Goal: Information Seeking & Learning: Understand process/instructions

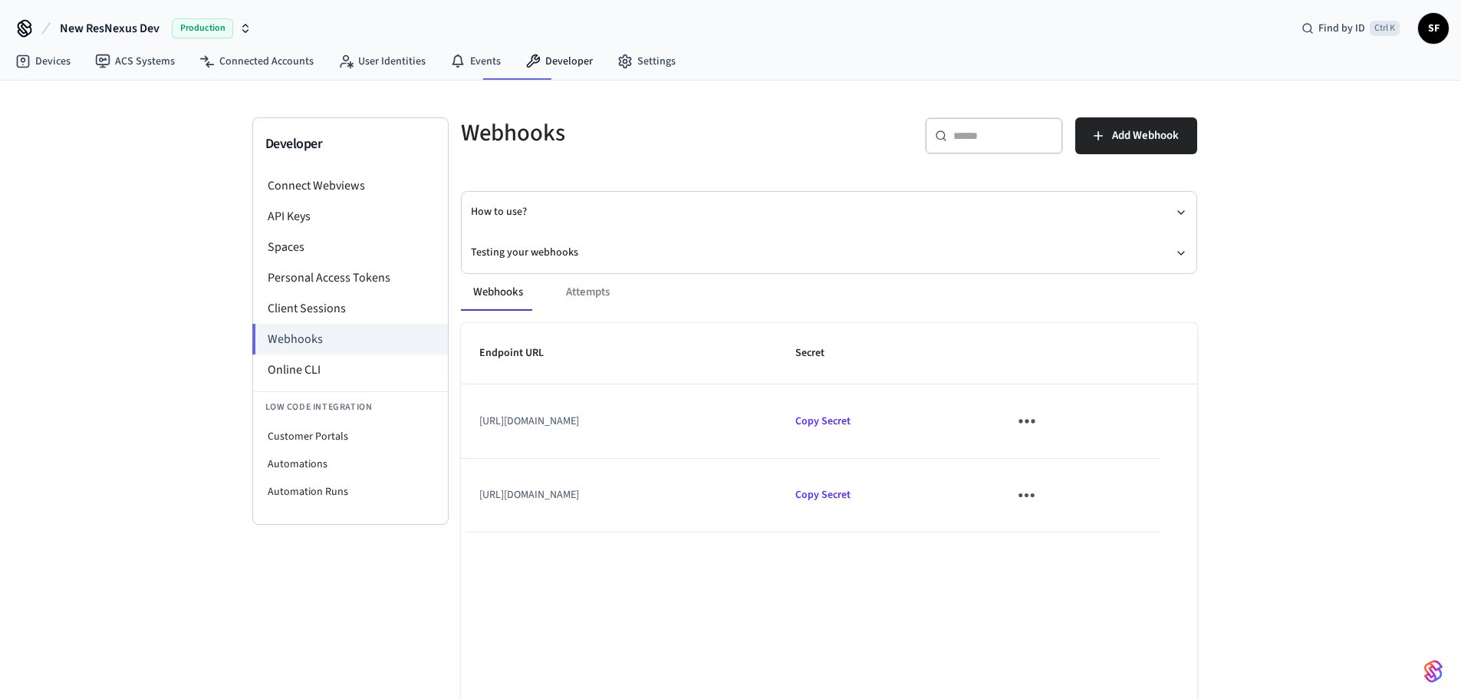
drag, startPoint x: 854, startPoint y: 476, endPoint x: 874, endPoint y: 503, distance: 33.4
click at [778, 503] on td "[URL][DOMAIN_NAME]" at bounding box center [619, 496] width 317 height 74
click at [778, 495] on td "[URL][DOMAIN_NAME]" at bounding box center [619, 496] width 317 height 74
drag, startPoint x: 841, startPoint y: 499, endPoint x: 853, endPoint y: 485, distance: 17.9
click at [778, 485] on td "[URL][DOMAIN_NAME]" at bounding box center [619, 496] width 317 height 74
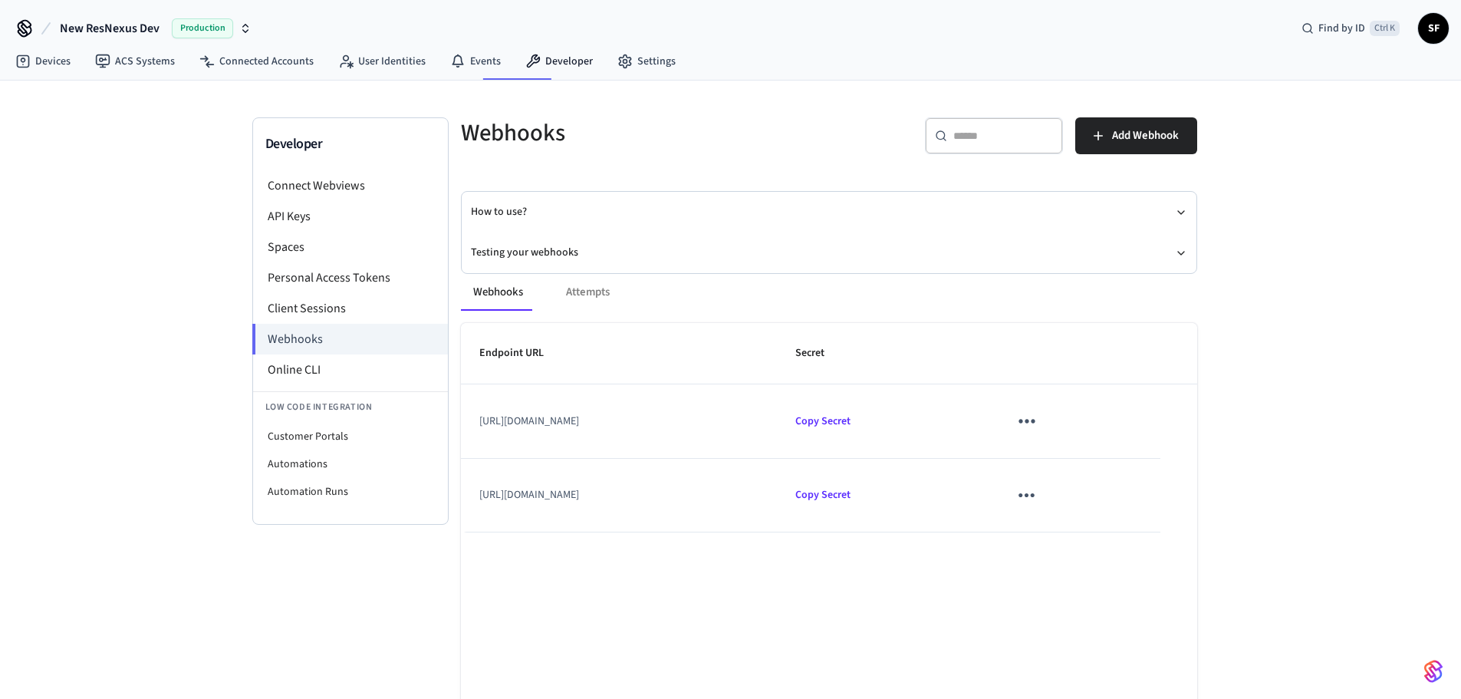
click at [778, 489] on td "[URL][DOMAIN_NAME]" at bounding box center [619, 496] width 317 height 74
drag, startPoint x: 497, startPoint y: 485, endPoint x: 657, endPoint y: 484, distance: 159.5
click at [657, 484] on td "[URL][DOMAIN_NAME]" at bounding box center [619, 496] width 317 height 74
click at [658, 488] on td "[URL][DOMAIN_NAME]" at bounding box center [619, 496] width 317 height 74
click at [518, 242] on button "Testing your webhooks" at bounding box center [829, 252] width 716 height 41
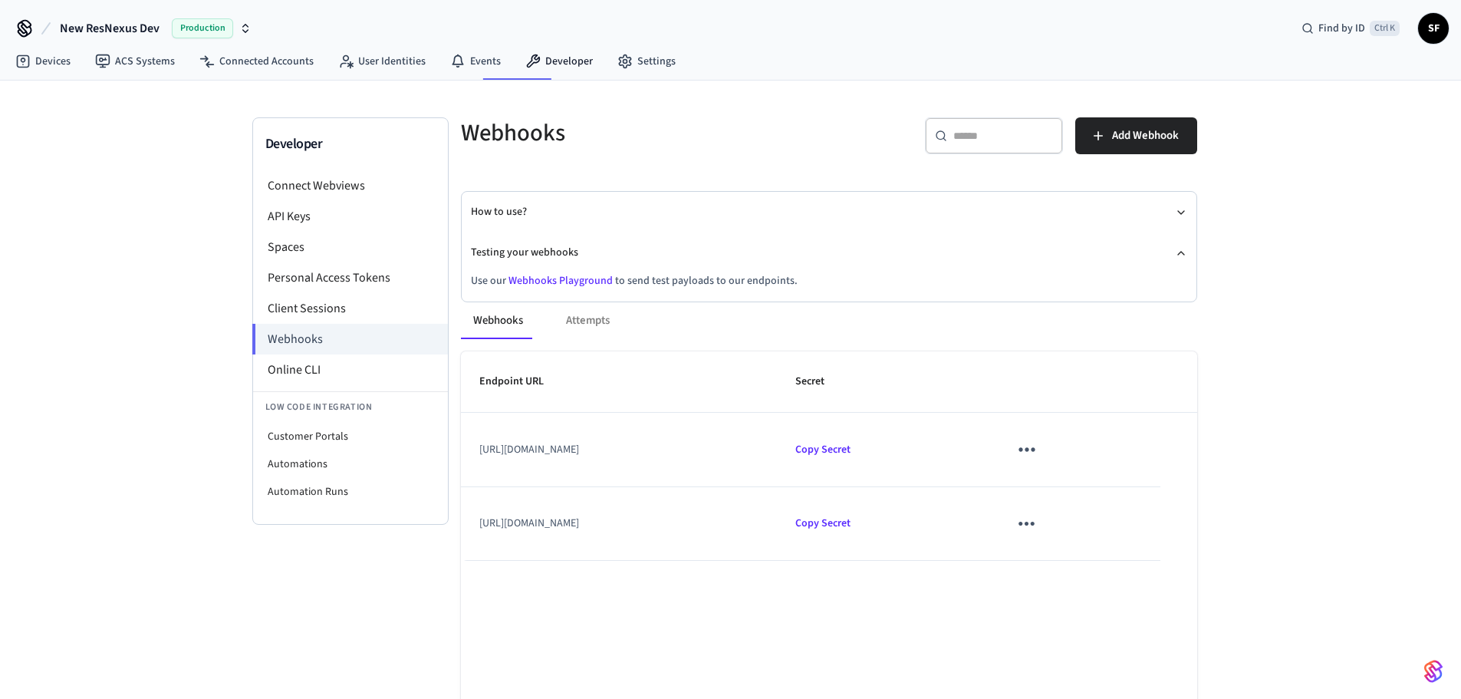
drag, startPoint x: 498, startPoint y: 437, endPoint x: 592, endPoint y: 438, distance: 94.3
click at [592, 438] on td "[URL][DOMAIN_NAME]" at bounding box center [619, 450] width 317 height 74
click at [702, 434] on td "[URL][DOMAIN_NAME]" at bounding box center [619, 450] width 317 height 74
drag, startPoint x: 702, startPoint y: 434, endPoint x: 870, endPoint y: 450, distance: 168.7
click at [778, 450] on td "[URL][DOMAIN_NAME]" at bounding box center [619, 450] width 317 height 74
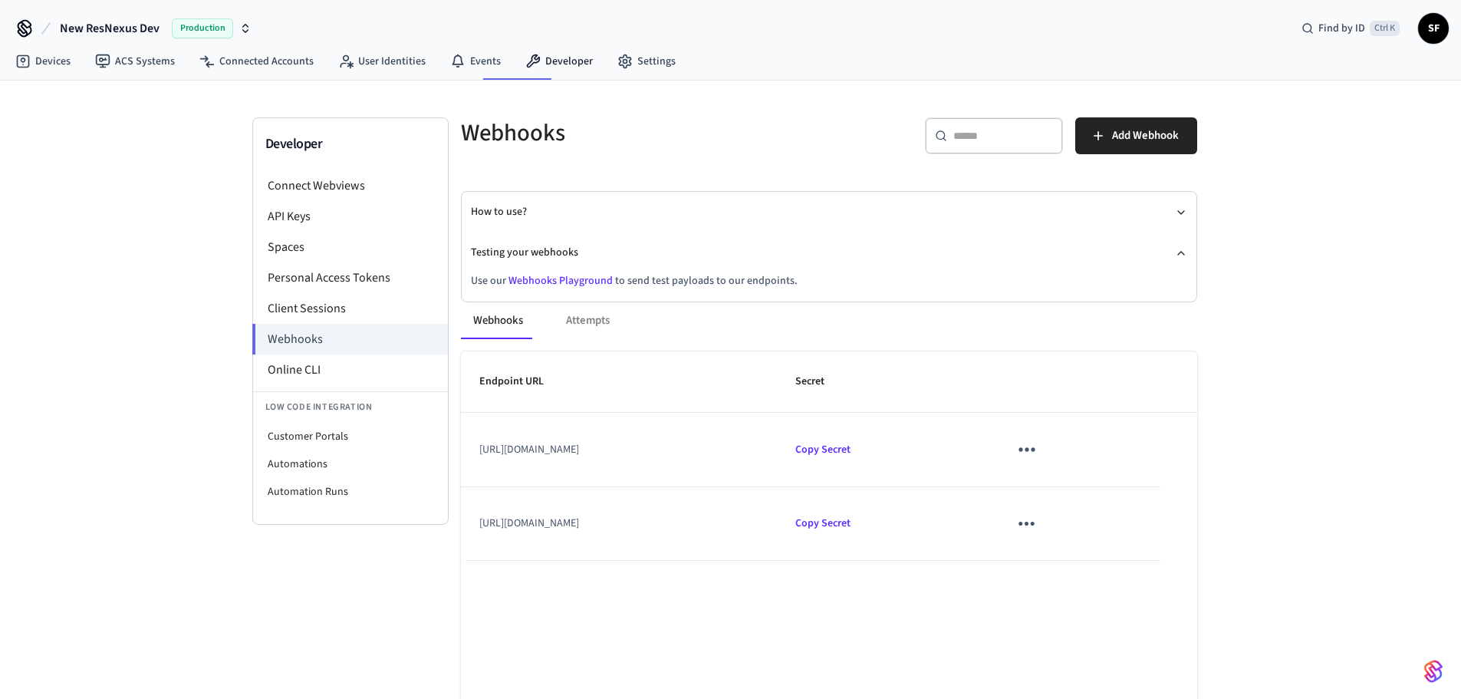
click at [778, 443] on td "[URL][DOMAIN_NAME]" at bounding box center [619, 450] width 317 height 74
drag, startPoint x: 670, startPoint y: 436, endPoint x: 437, endPoint y: 463, distance: 234.7
click at [443, 463] on div "Webhooks Attempts Endpoint URL Secret [URL][DOMAIN_NAME] Copy Secret [URL][DOMA…" at bounding box center [820, 562] width 755 height 557
click at [595, 456] on td "[URL][DOMAIN_NAME]" at bounding box center [619, 450] width 317 height 74
click at [619, 429] on td "[URL][DOMAIN_NAME]" at bounding box center [619, 450] width 317 height 74
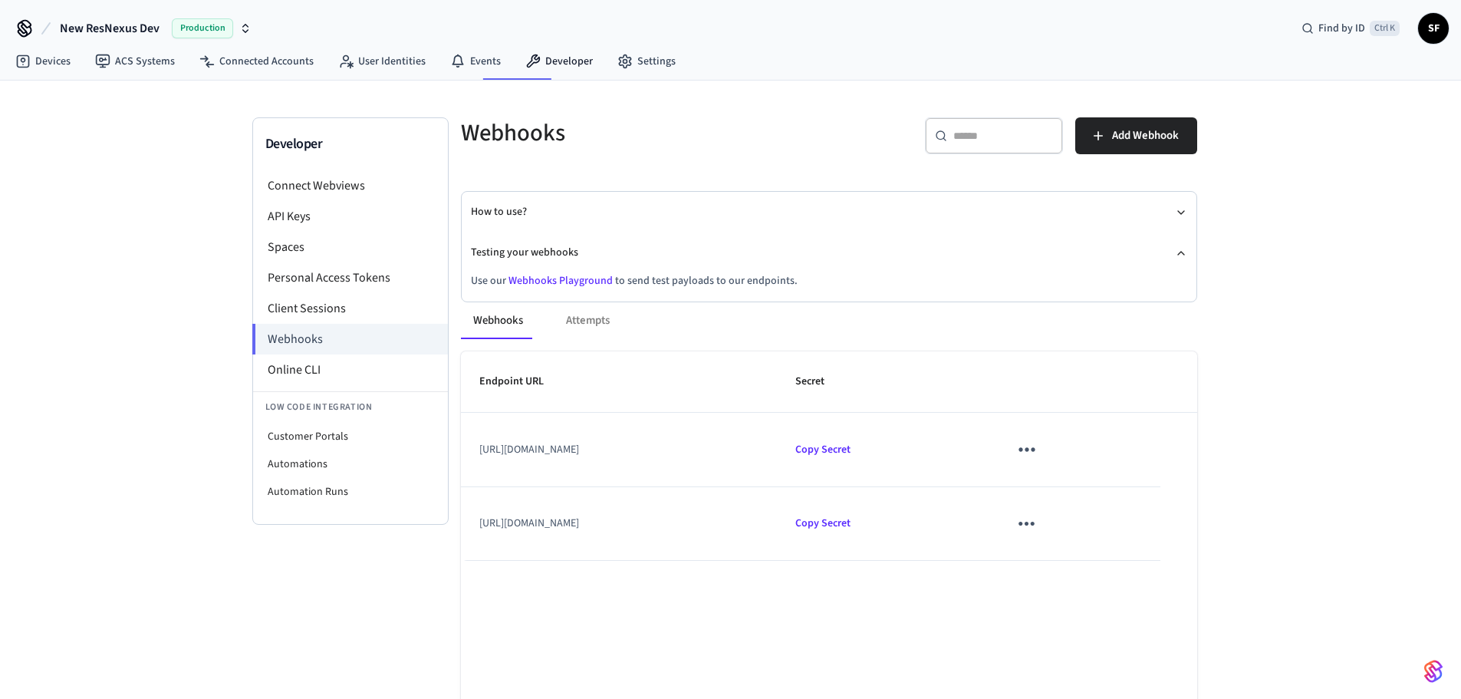
click at [648, 438] on td "[URL][DOMAIN_NAME]" at bounding box center [619, 450] width 317 height 74
click at [651, 433] on td "[URL][DOMAIN_NAME]" at bounding box center [619, 450] width 317 height 74
drag, startPoint x: 657, startPoint y: 430, endPoint x: 871, endPoint y: 429, distance: 213.2
click at [778, 429] on td "[URL][DOMAIN_NAME]" at bounding box center [619, 450] width 317 height 74
click at [778, 446] on td "[URL][DOMAIN_NAME]" at bounding box center [619, 450] width 317 height 74
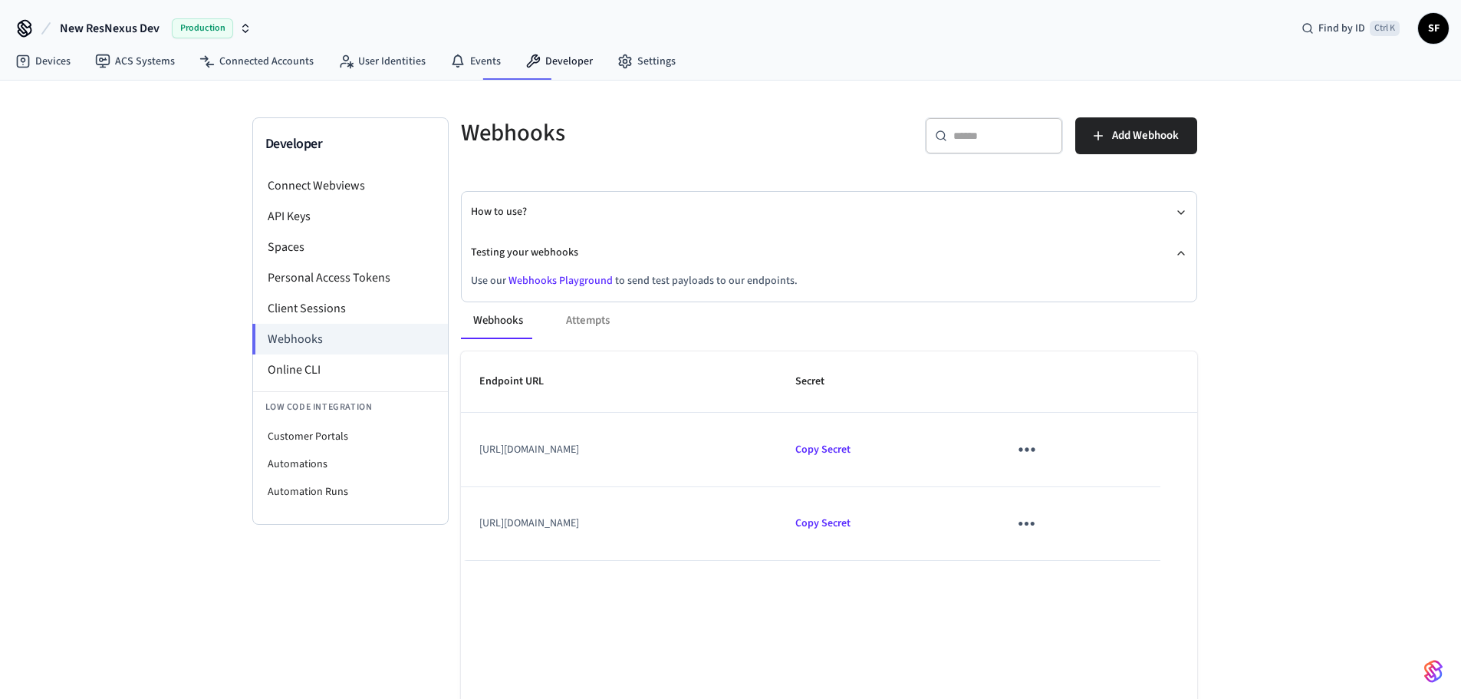
drag, startPoint x: 851, startPoint y: 432, endPoint x: 465, endPoint y: 445, distance: 386.0
click at [465, 445] on td "[URL][DOMAIN_NAME]" at bounding box center [619, 450] width 317 height 74
click at [578, 457] on td "[URL][DOMAIN_NAME]" at bounding box center [619, 450] width 317 height 74
drag, startPoint x: 719, startPoint y: 432, endPoint x: 792, endPoint y: 430, distance: 73.6
click at [778, 430] on td "[URL][DOMAIN_NAME]" at bounding box center [619, 450] width 317 height 74
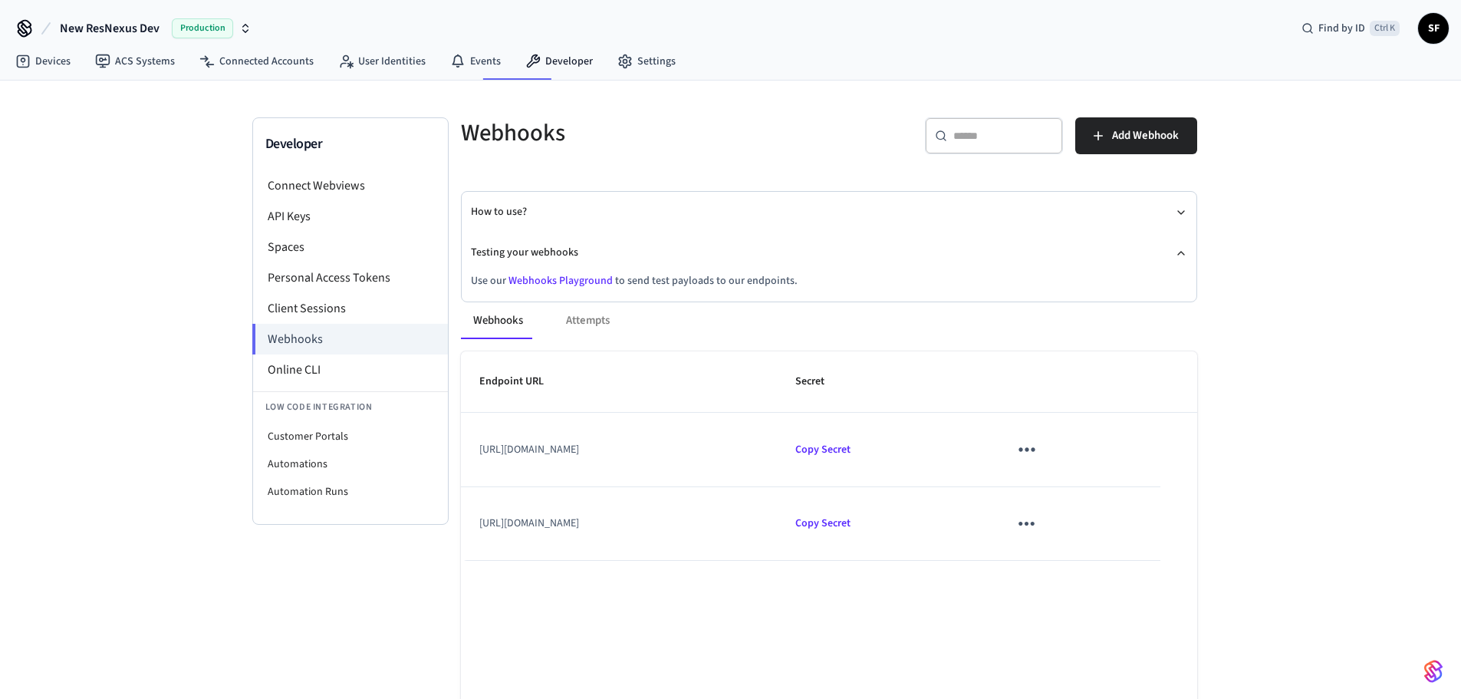
click at [778, 430] on td "[URL][DOMAIN_NAME]" at bounding box center [619, 450] width 317 height 74
drag, startPoint x: 797, startPoint y: 439, endPoint x: 824, endPoint y: 431, distance: 27.9
click at [778, 430] on td "[URL][DOMAIN_NAME]" at bounding box center [619, 450] width 317 height 74
drag, startPoint x: 801, startPoint y: 509, endPoint x: 847, endPoint y: 512, distance: 46.2
click at [778, 512] on td "[URL][DOMAIN_NAME]" at bounding box center [619, 524] width 317 height 74
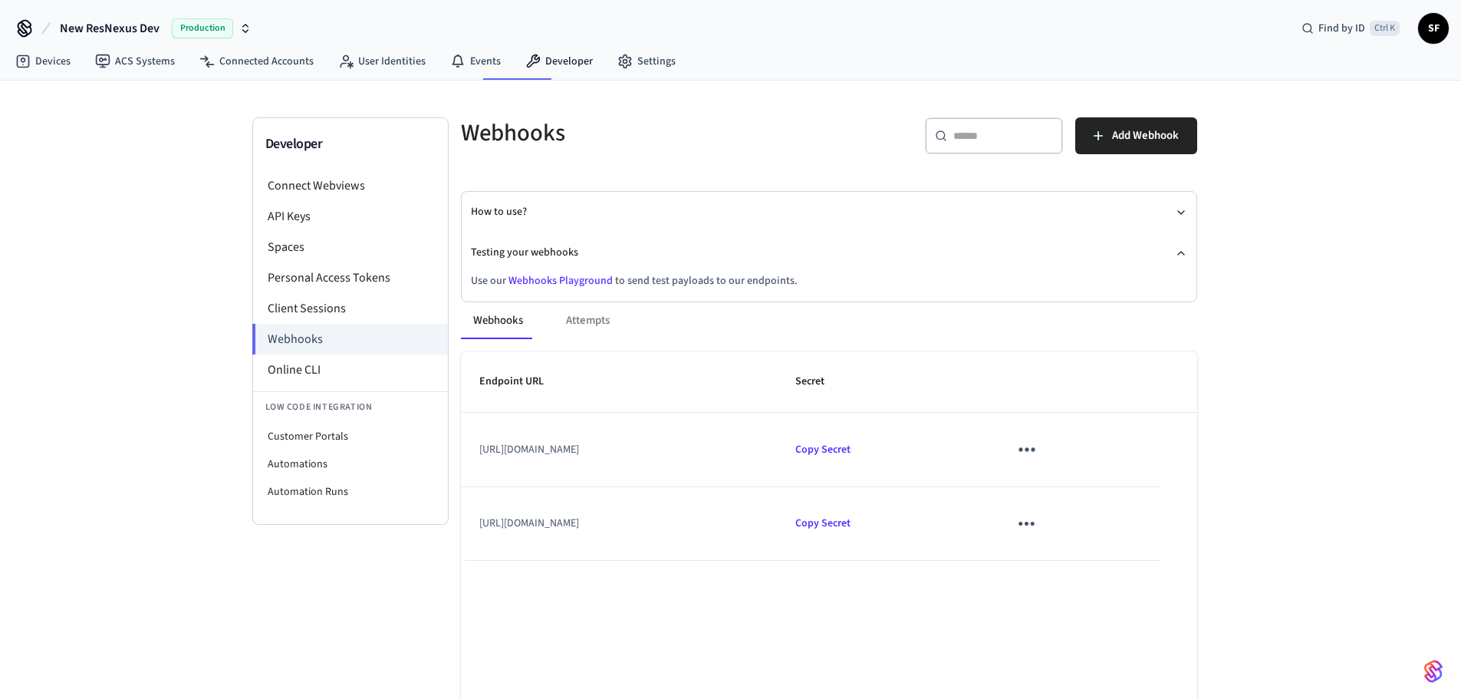
click at [778, 519] on td "[URL][DOMAIN_NAME]" at bounding box center [619, 524] width 317 height 74
drag, startPoint x: 822, startPoint y: 505, endPoint x: 780, endPoint y: 509, distance: 42.4
click at [778, 509] on td "[URL][DOMAIN_NAME]" at bounding box center [619, 524] width 317 height 74
